Goal: Task Accomplishment & Management: Use online tool/utility

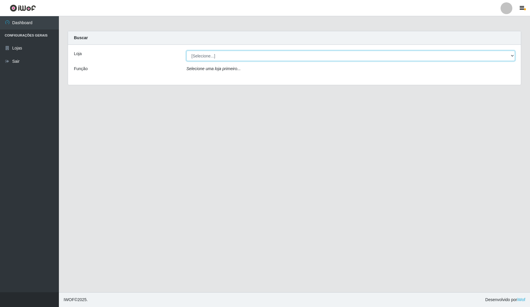
click at [511, 52] on select "[Selecione...] Rede Compras Supermercados - LOJA 4" at bounding box center [350, 56] width 329 height 10
select select "159"
click at [186, 51] on select "[Selecione...] Rede Compras Supermercados - LOJA 4" at bounding box center [350, 56] width 329 height 10
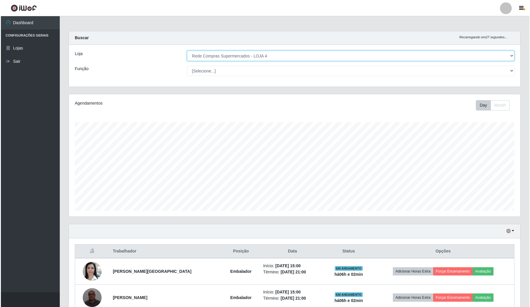
scroll to position [85, 0]
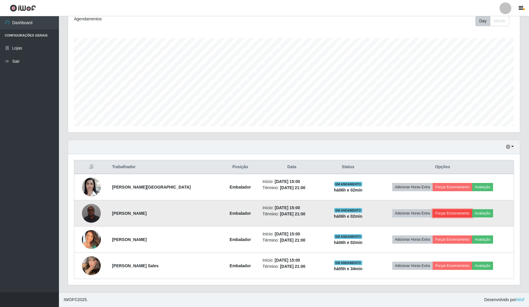
click at [451, 214] on button "Forçar Encerramento" at bounding box center [451, 213] width 39 height 8
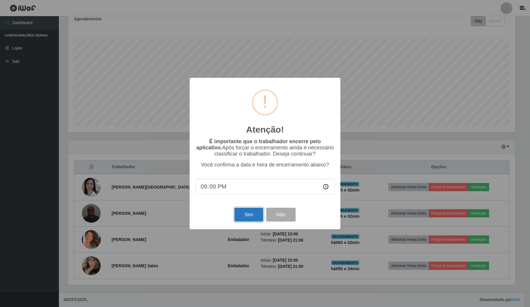
click at [260, 216] on button "Sim" at bounding box center [248, 215] width 29 height 14
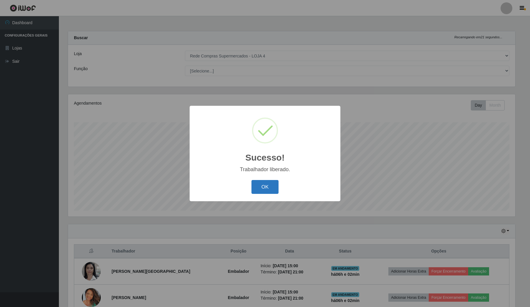
click at [255, 187] on button "OK" at bounding box center [265, 187] width 27 height 14
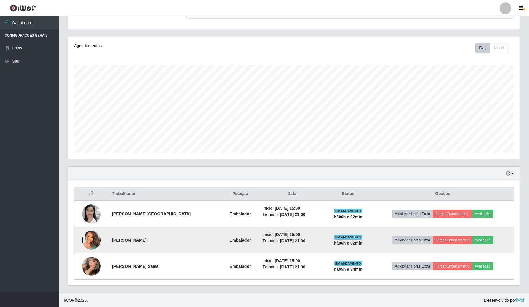
scroll to position [59, 0]
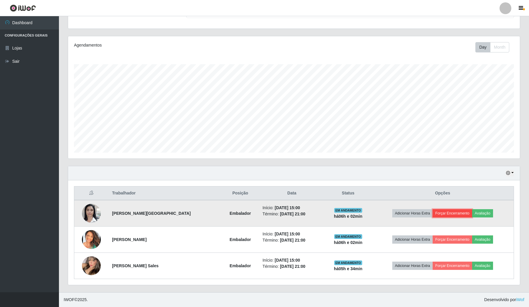
click at [441, 214] on button "Forçar Encerramento" at bounding box center [451, 213] width 39 height 8
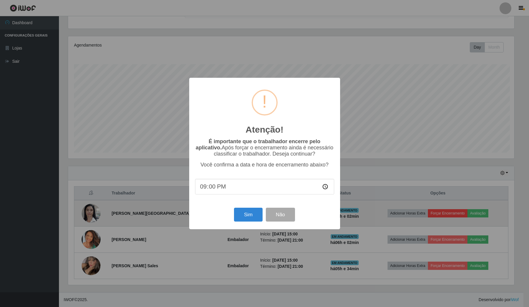
scroll to position [123, 447]
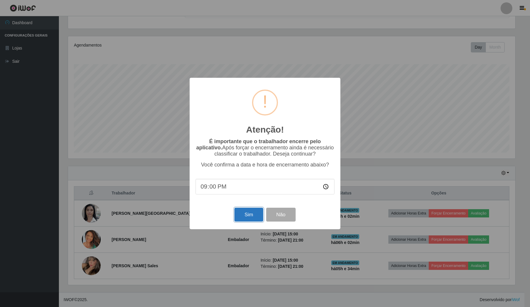
click at [239, 219] on button "Sim" at bounding box center [248, 215] width 29 height 14
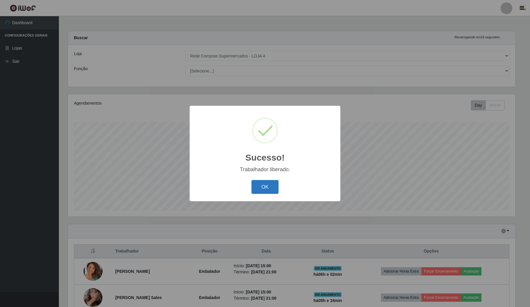
click at [257, 186] on button "OK" at bounding box center [265, 187] width 27 height 14
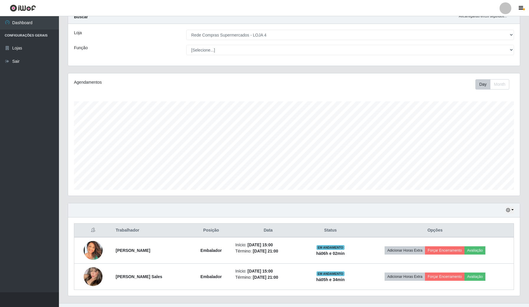
scroll to position [32, 0]
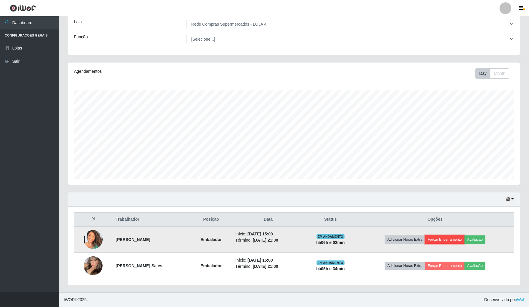
click at [439, 241] on button "Forçar Encerramento" at bounding box center [444, 239] width 39 height 8
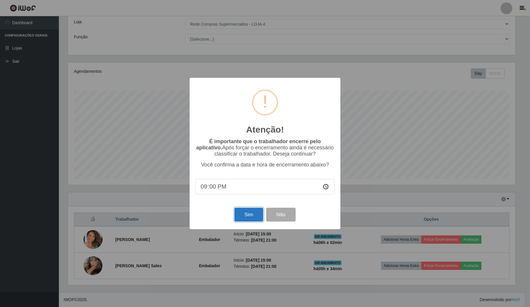
click at [253, 216] on button "Sim" at bounding box center [248, 215] width 29 height 14
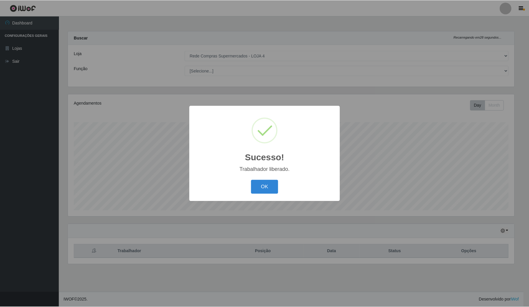
scroll to position [0, 0]
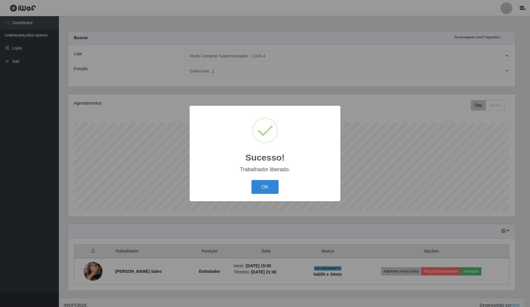
click at [251, 184] on div "OK Cancel" at bounding box center [265, 186] width 139 height 17
click at [273, 186] on button "OK" at bounding box center [265, 187] width 27 height 14
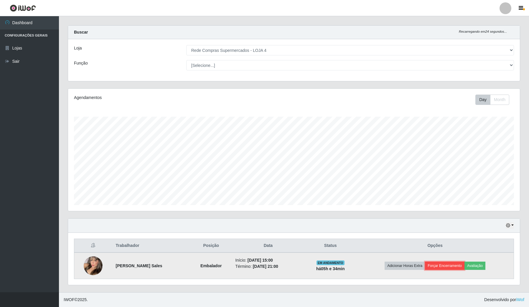
click at [446, 267] on button "Forçar Encerramento" at bounding box center [444, 266] width 39 height 8
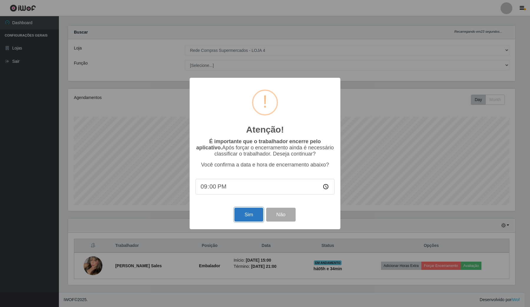
click at [244, 211] on button "Sim" at bounding box center [248, 215] width 29 height 14
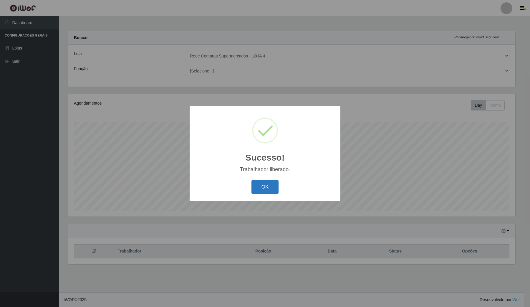
click at [260, 187] on button "OK" at bounding box center [265, 187] width 27 height 14
